Goal: Navigation & Orientation: Find specific page/section

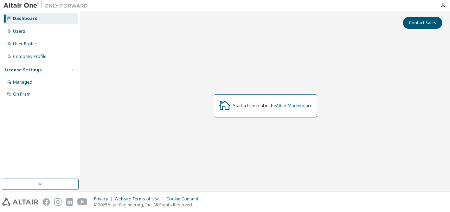
click at [228, 110] on icon at bounding box center [224, 105] width 13 height 13
click at [287, 144] on div "Start a free trial in the Altair Marketplace" at bounding box center [265, 106] width 362 height 138
click at [220, 106] on icon at bounding box center [224, 105] width 13 height 13
click at [42, 30] on div "Users" at bounding box center [40, 31] width 75 height 11
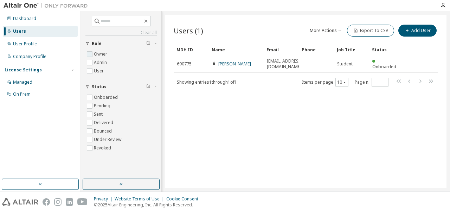
click at [104, 52] on label "Owner" at bounding box center [101, 54] width 15 height 8
click at [17, 20] on div "Dashboard" at bounding box center [24, 19] width 23 height 6
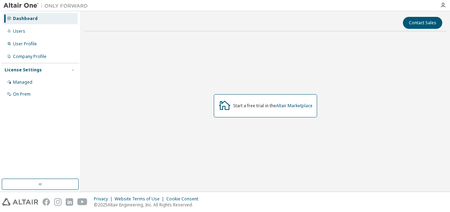
click at [159, 140] on div "Start a free trial in the Altair Marketplace" at bounding box center [265, 106] width 362 height 138
click at [262, 106] on div "Start a free trial in the Altair Marketplace" at bounding box center [272, 106] width 79 height 6
click at [190, 169] on div "Start a free trial in the Altair Marketplace" at bounding box center [265, 106] width 362 height 138
